Goal: Complete application form

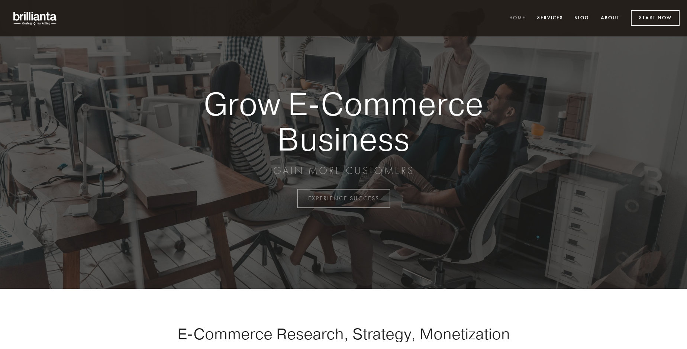
scroll to position [1948, 0]
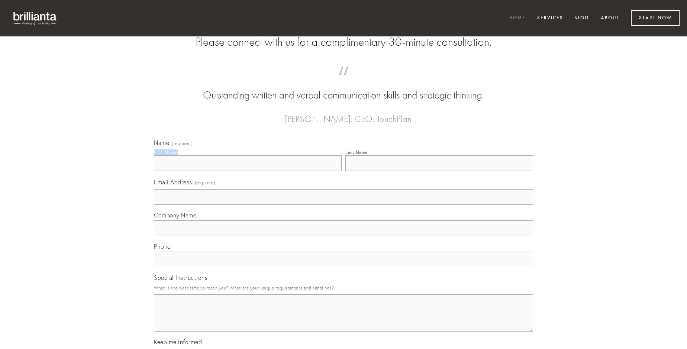
type input "[PERSON_NAME]"
click at [439, 171] on input "Last Name" at bounding box center [439, 163] width 188 height 16
type input "[PERSON_NAME]"
click at [343, 205] on input "Email Address (required)" at bounding box center [343, 197] width 379 height 16
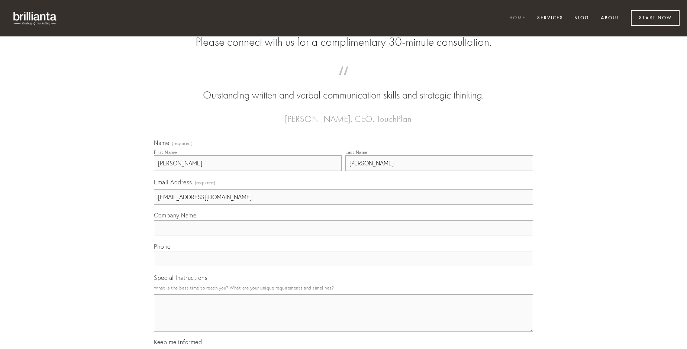
type input "[EMAIL_ADDRESS][DOMAIN_NAME]"
click at [343, 236] on input "Company Name" at bounding box center [343, 228] width 379 height 16
type input "vapulus"
click at [343, 267] on input "text" at bounding box center [343, 260] width 379 height 16
click at [343, 320] on textarea "Special Instructions" at bounding box center [343, 312] width 379 height 37
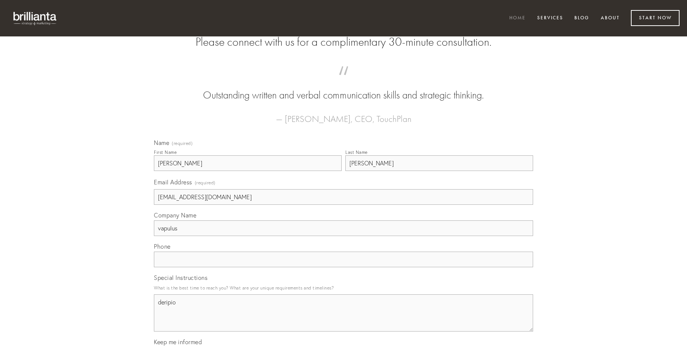
type textarea "deripio"
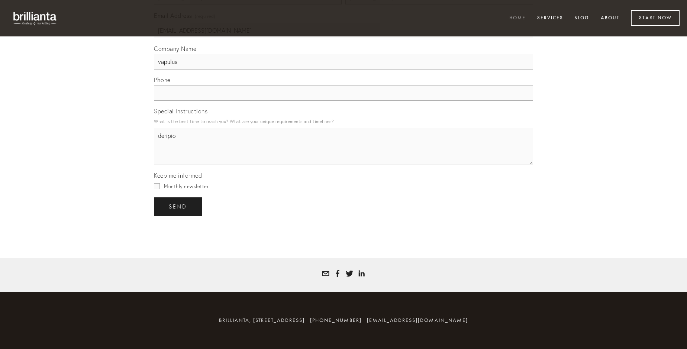
click at [178, 206] on span "send" at bounding box center [178, 206] width 18 height 7
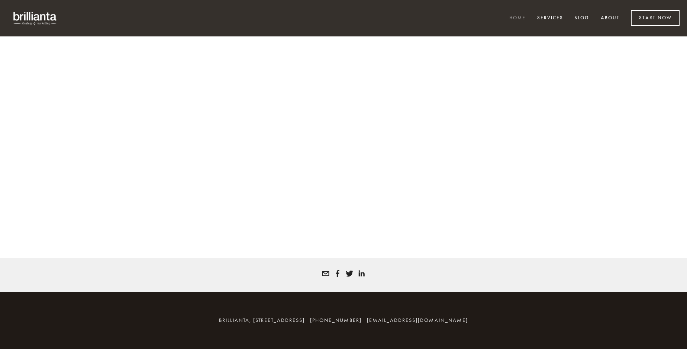
scroll to position [1938, 0]
